Goal: Navigation & Orientation: Find specific page/section

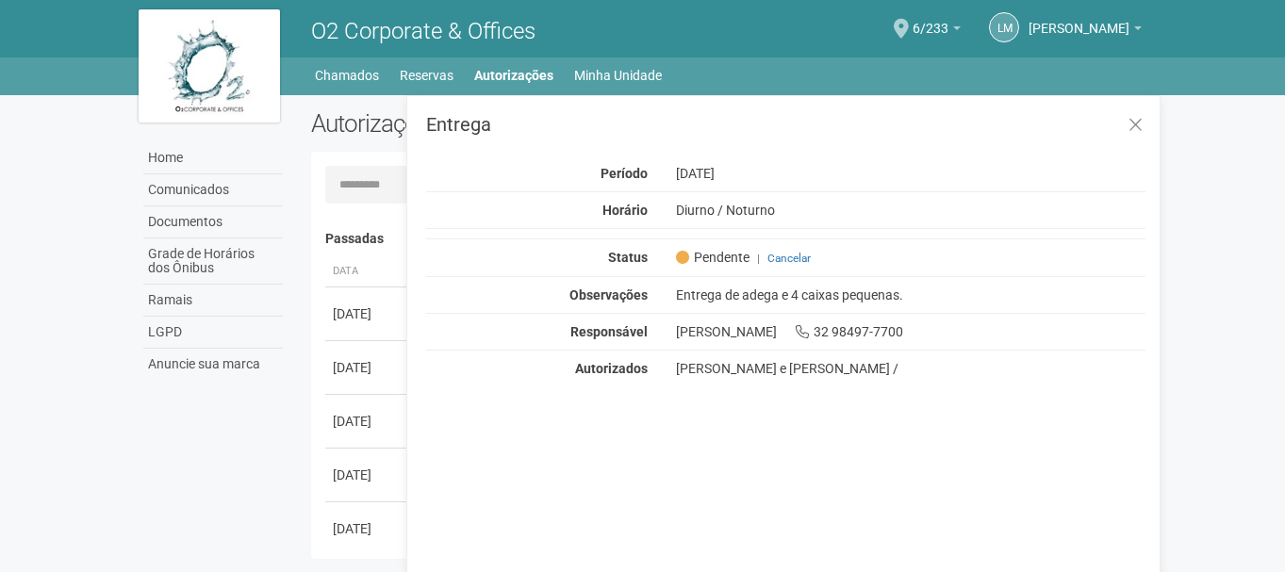
scroll to position [29, 0]
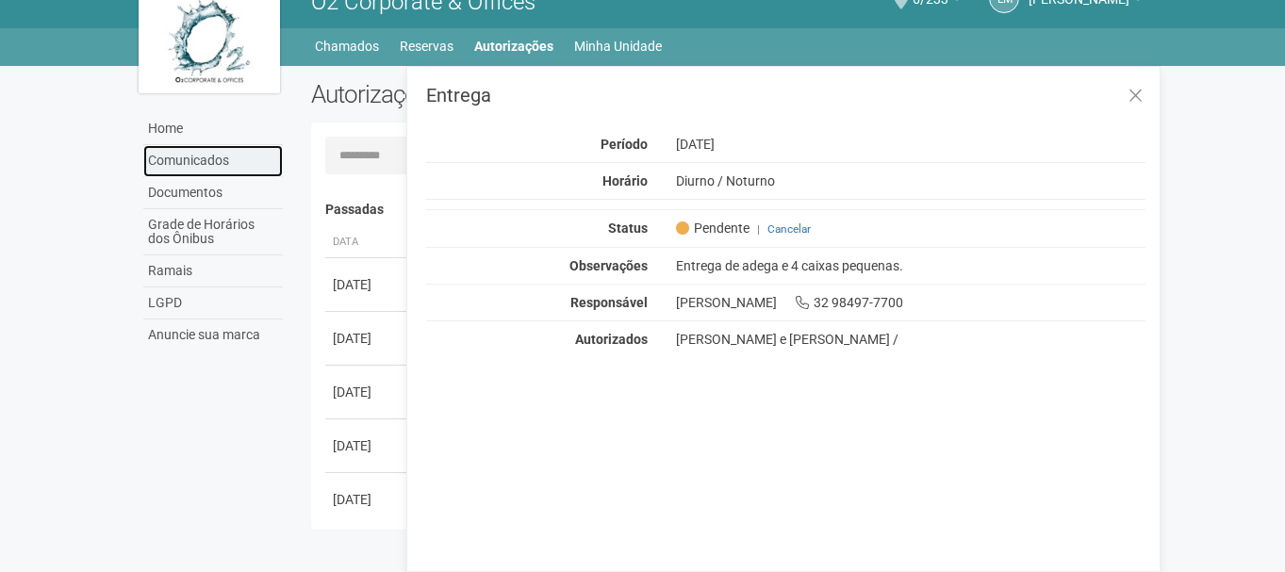
click at [184, 156] on link "Comunicados" at bounding box center [213, 161] width 140 height 32
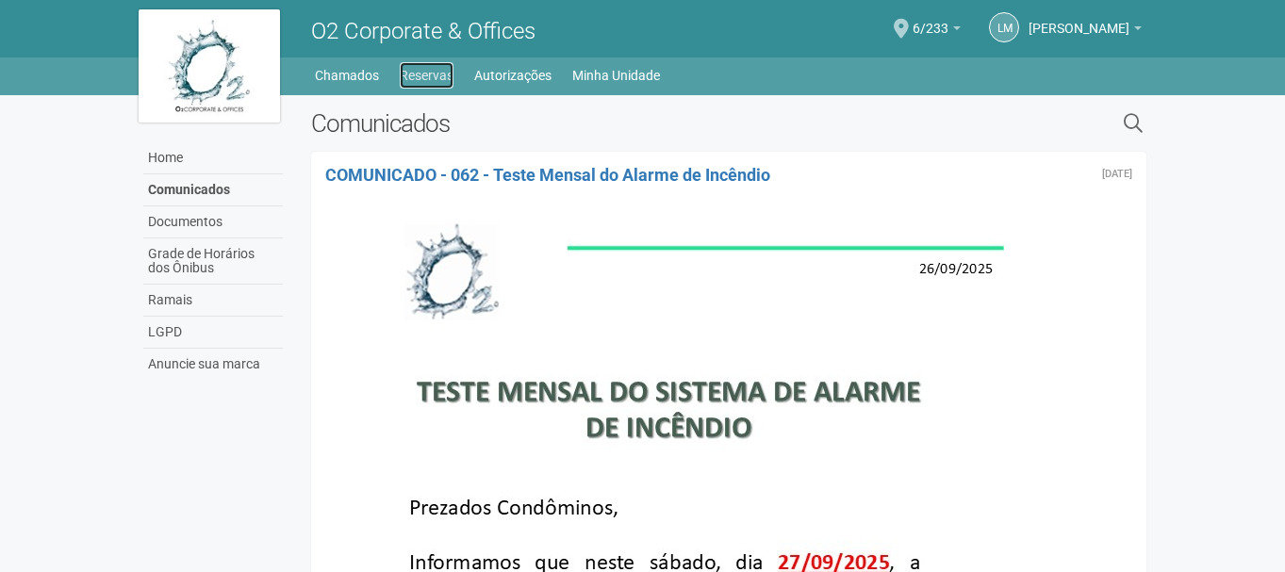
click at [428, 79] on link "Reservas" at bounding box center [427, 75] width 54 height 26
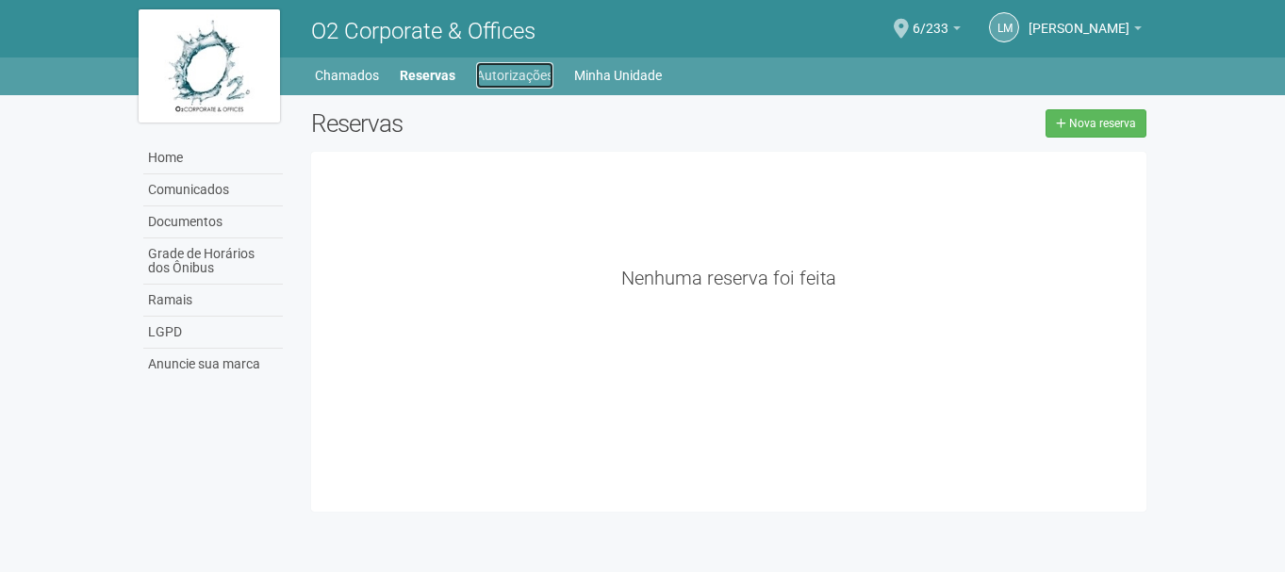
click at [499, 75] on link "Autorizações" at bounding box center [514, 75] width 77 height 26
